Goal: Task Accomplishment & Management: Use online tool/utility

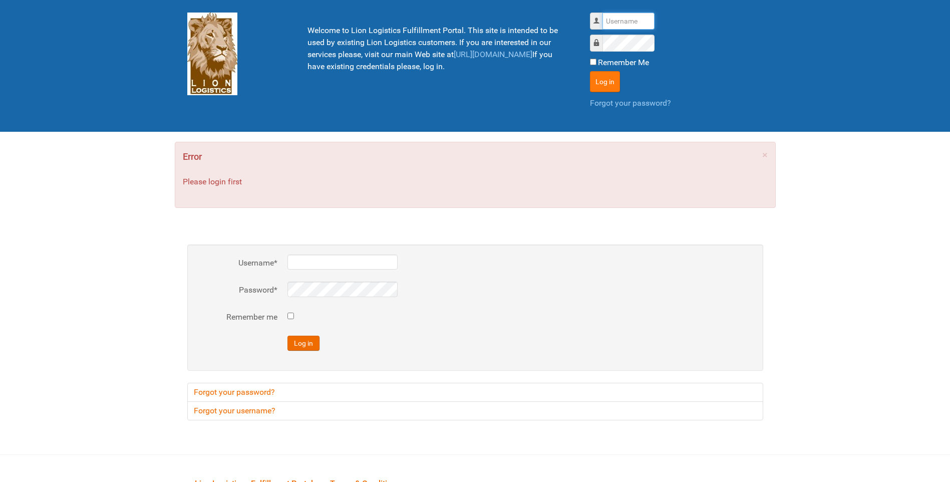
type input "lion"
click at [590, 85] on button "Log in" at bounding box center [605, 81] width 30 height 21
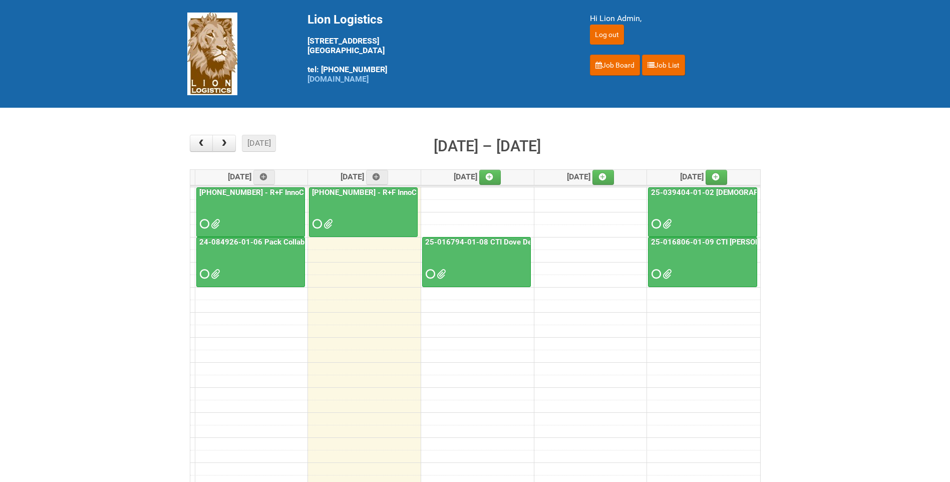
click at [444, 272] on span at bounding box center [440, 273] width 7 height 7
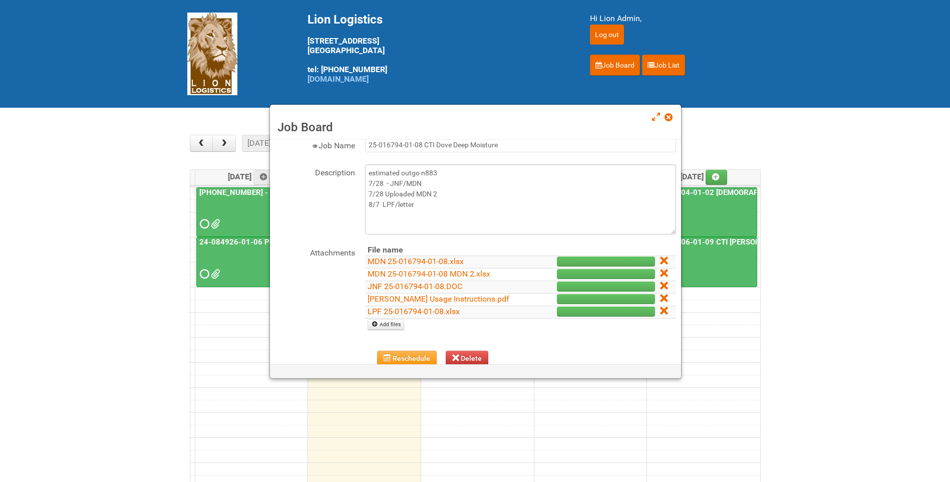
scroll to position [50, 0]
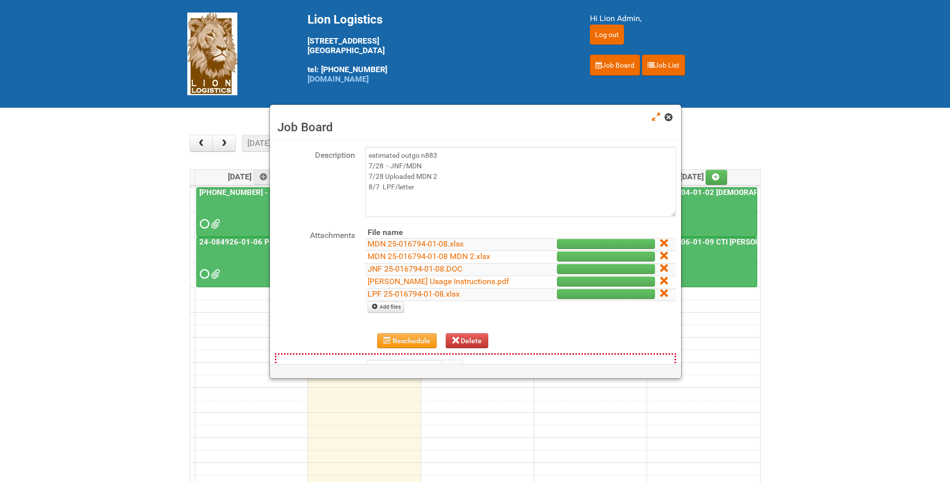
click at [668, 116] on span at bounding box center [668, 117] width 7 height 7
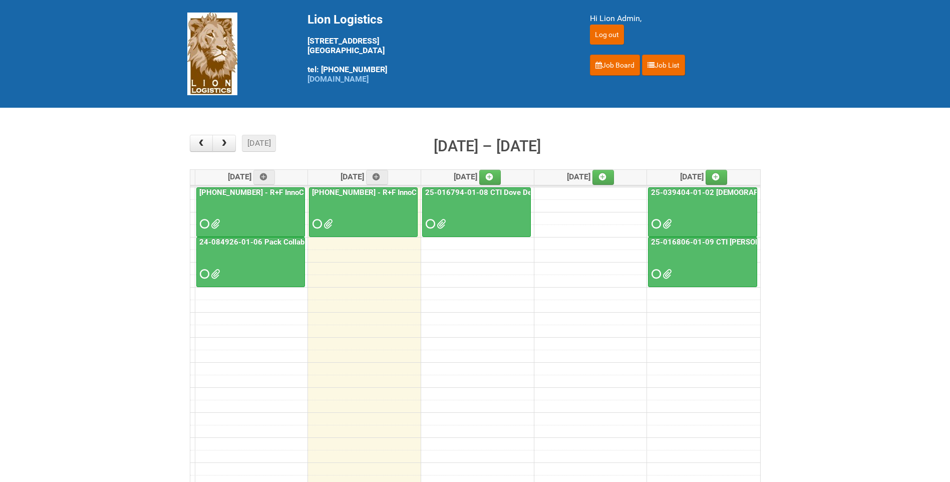
click at [496, 195] on link "25-016794-01-08 CTI Dove Deep Moisture" at bounding box center [498, 192] width 150 height 9
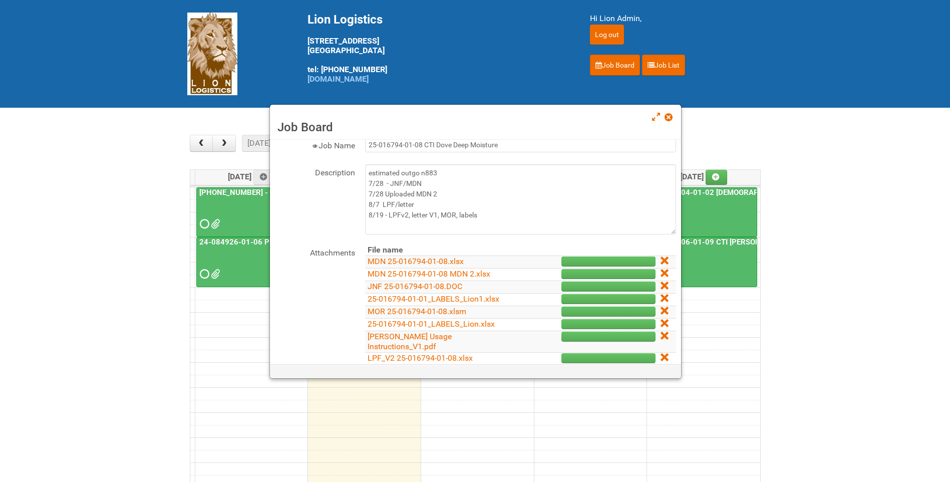
scroll to position [50, 0]
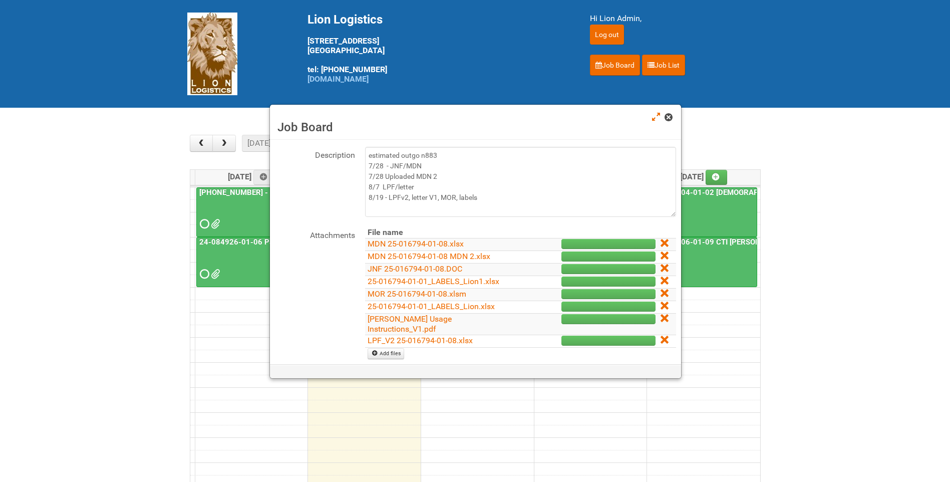
click at [672, 115] on span at bounding box center [668, 117] width 7 height 7
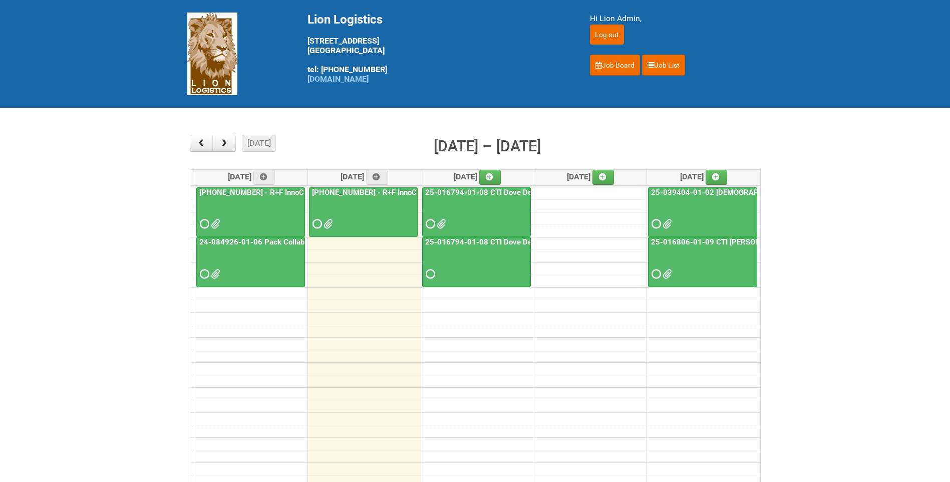
click at [440, 222] on span at bounding box center [440, 223] width 7 height 7
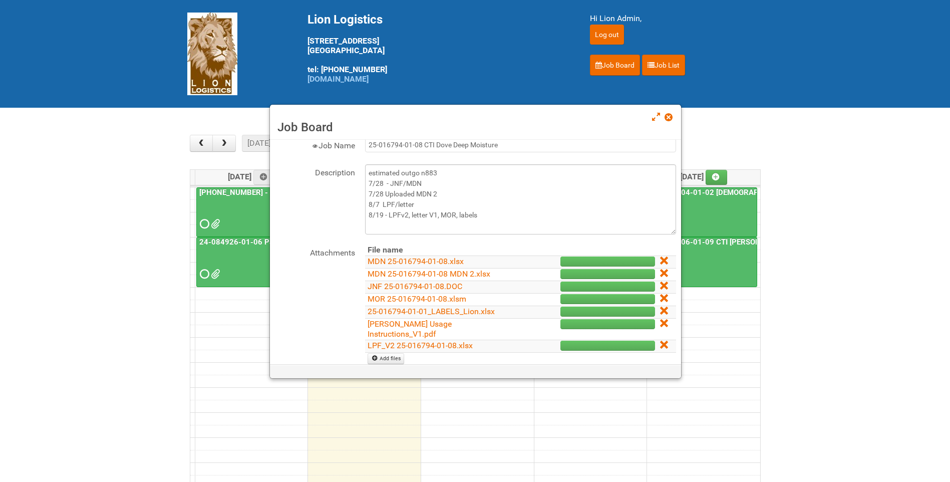
scroll to position [50, 0]
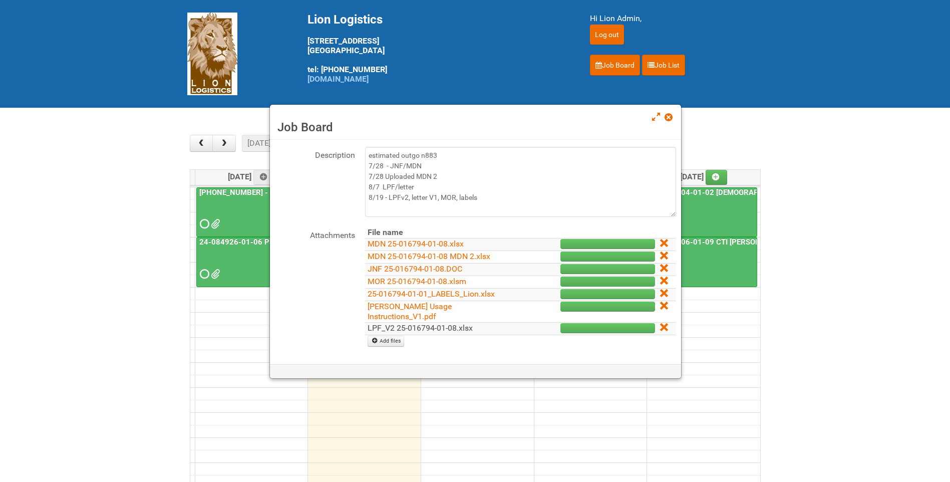
click at [420, 323] on link "LPF_V2 25-016794-01-08.xlsx" at bounding box center [420, 328] width 105 height 10
